Goal: Transaction & Acquisition: Purchase product/service

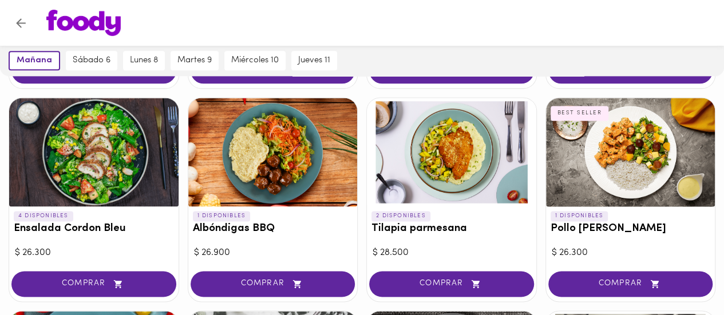
scroll to position [744, 0]
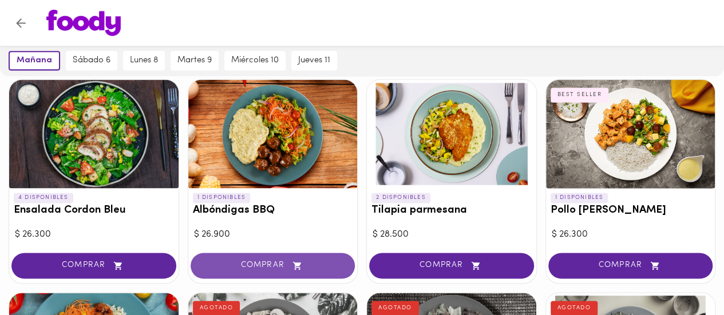
click at [261, 261] on span "COMPRAR" at bounding box center [273, 266] width 136 height 10
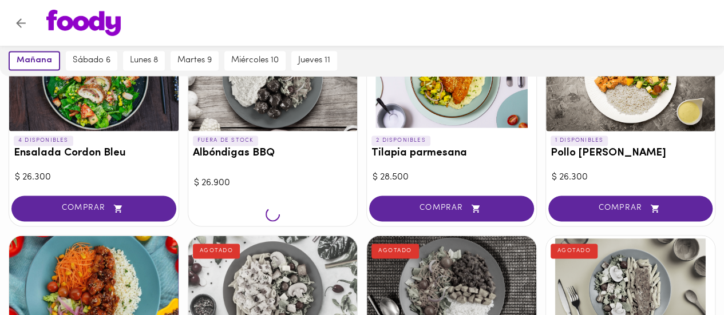
scroll to position [801, 0]
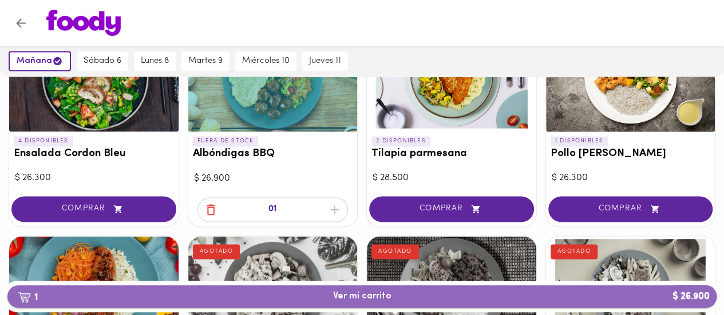
click at [380, 299] on span "1 Ver mi carrito $ 26.900" at bounding box center [362, 296] width 58 height 11
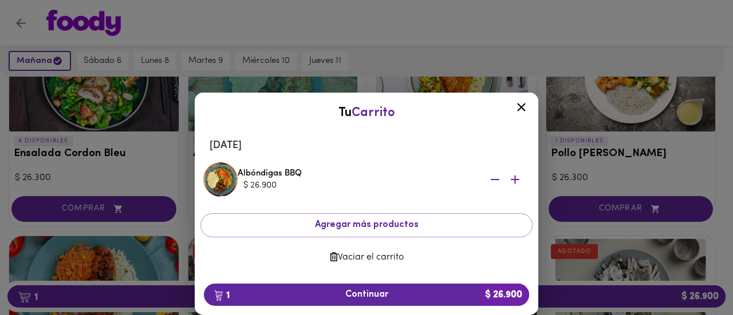
click at [524, 108] on icon at bounding box center [521, 107] width 14 height 14
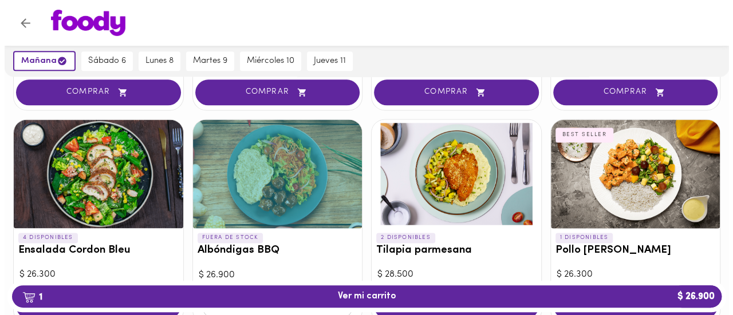
scroll to position [687, 0]
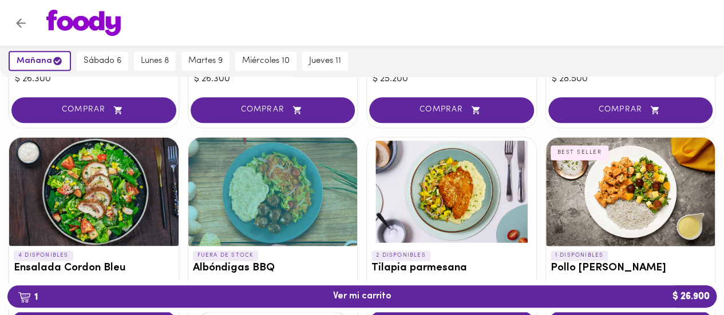
click at [319, 141] on div at bounding box center [272, 191] width 169 height 109
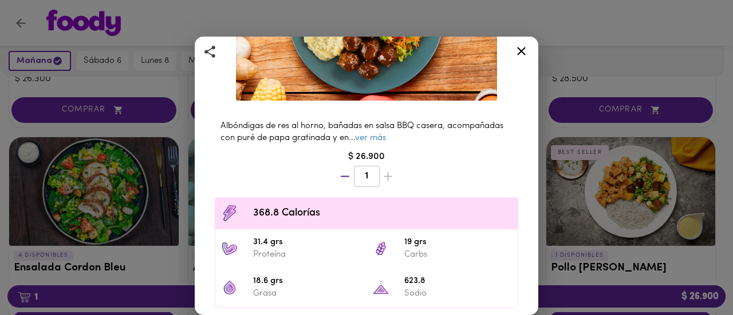
scroll to position [172, 0]
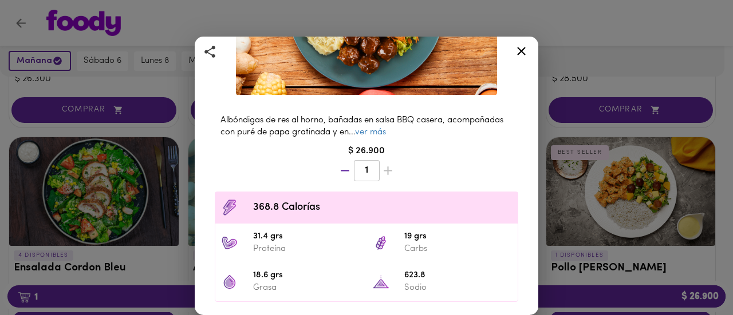
click at [521, 50] on icon at bounding box center [521, 51] width 9 height 9
